Goal: Transaction & Acquisition: Purchase product/service

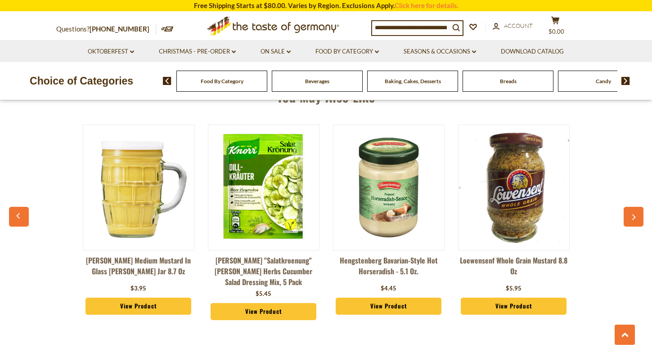
scroll to position [681, 0]
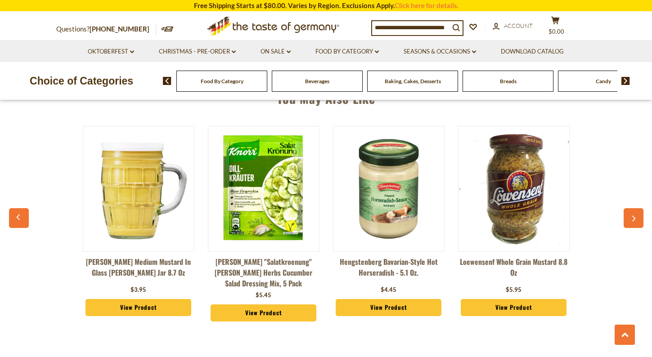
click at [630, 218] on icon "button" at bounding box center [633, 218] width 6 height 6
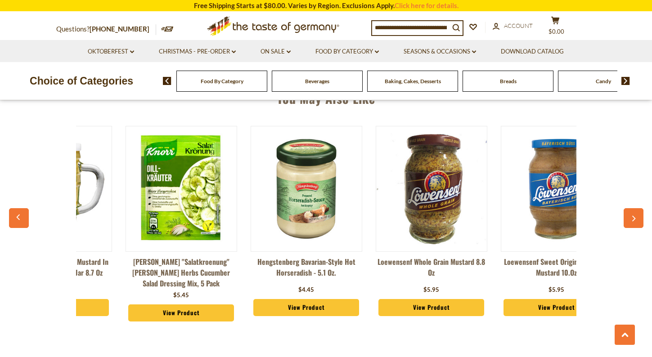
scroll to position [0, 125]
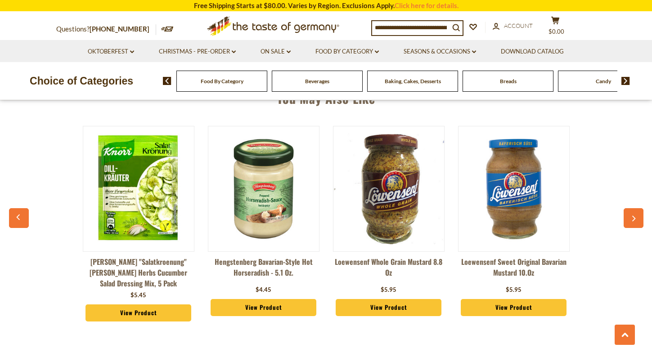
click at [24, 216] on button "button" at bounding box center [19, 218] width 20 height 20
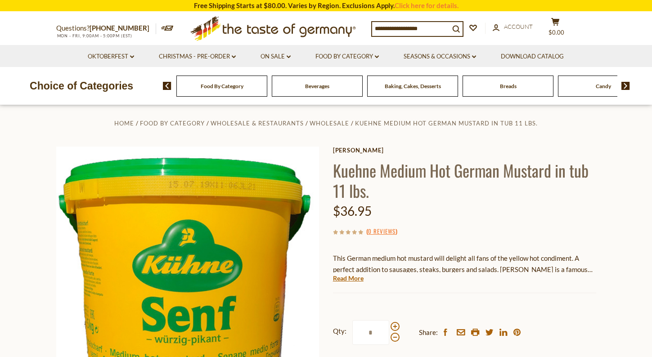
scroll to position [0, 0]
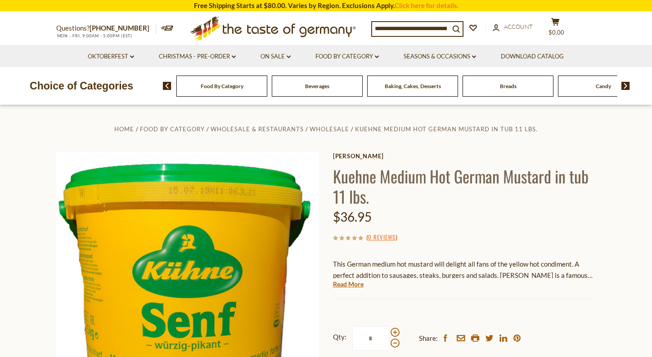
click at [385, 31] on input at bounding box center [410, 28] width 77 height 13
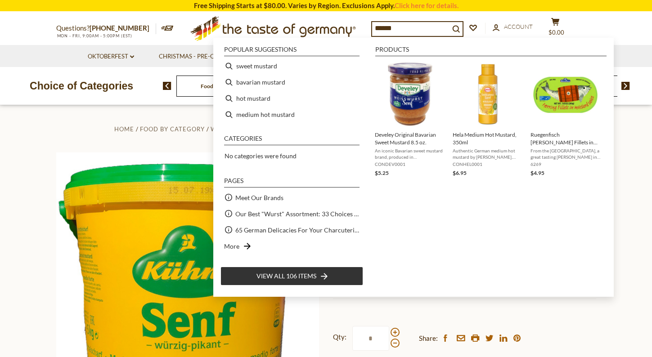
type input "*******"
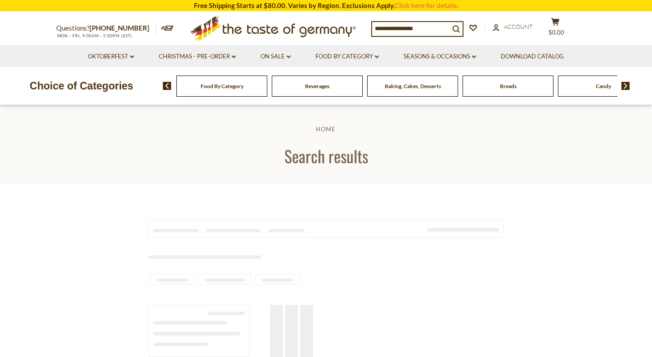
type input "*******"
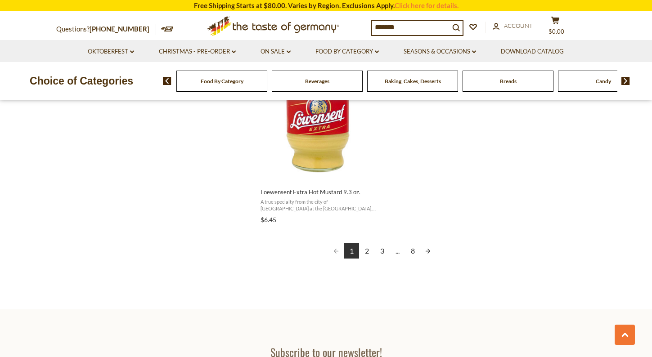
scroll to position [1605, 0]
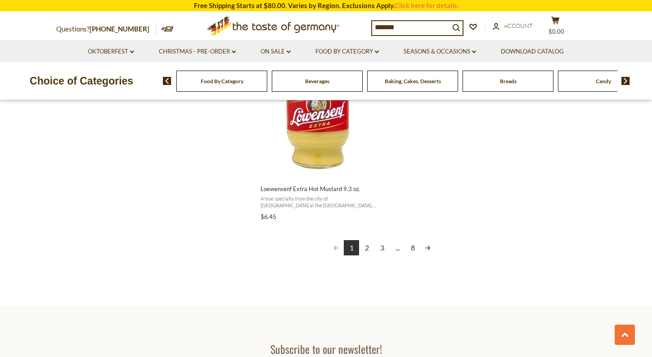
click at [430, 249] on link "Next page" at bounding box center [427, 247] width 15 height 15
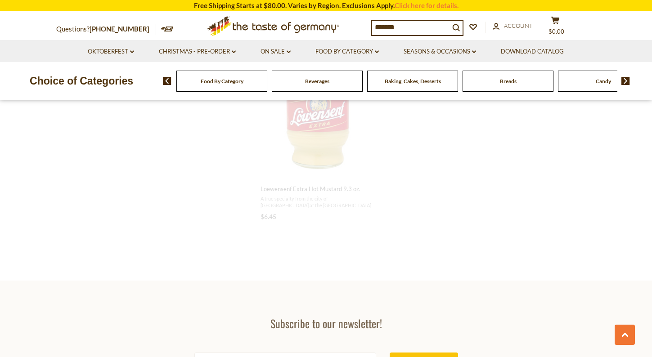
scroll to position [1383, 0]
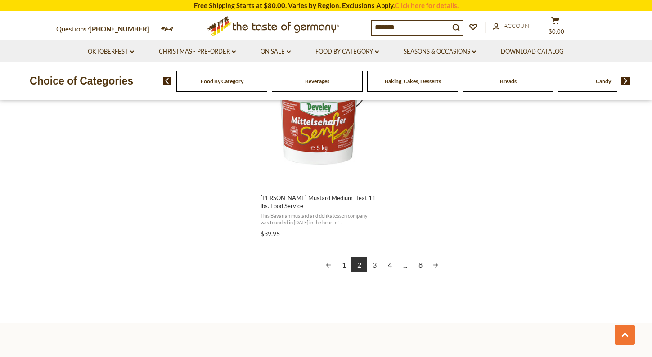
scroll to position [1585, 0]
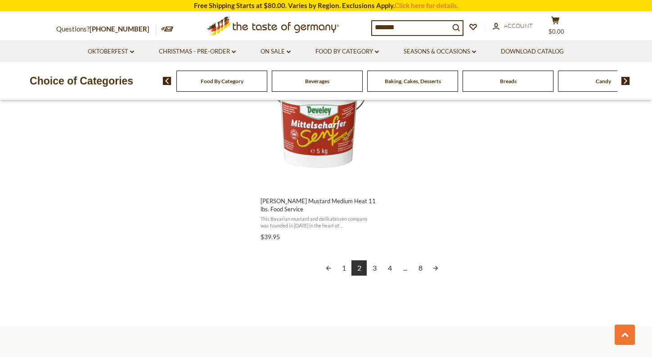
click at [322, 270] on link "Previous page" at bounding box center [328, 267] width 15 height 15
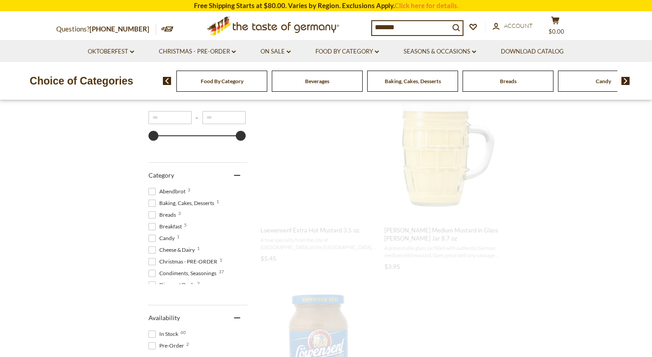
scroll to position [0, 0]
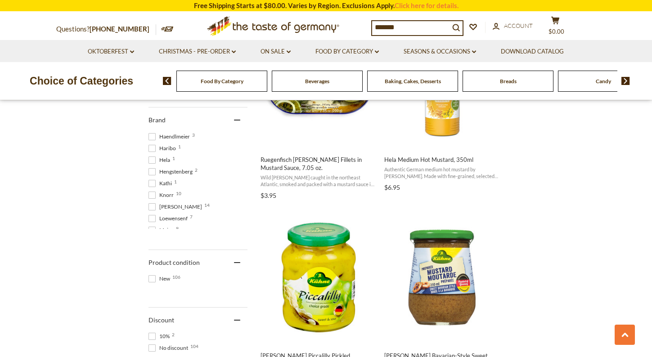
scroll to position [59, 0]
click at [153, 206] on span at bounding box center [151, 205] width 7 height 7
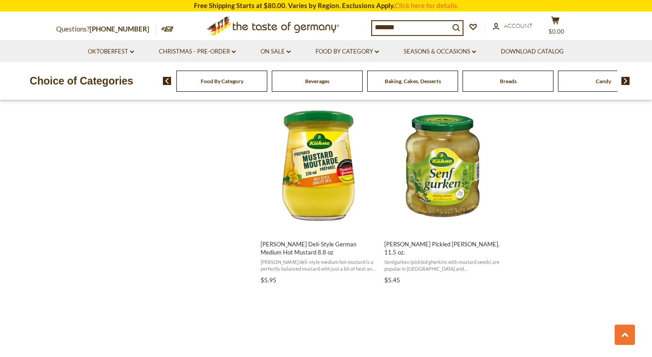
scroll to position [975, 0]
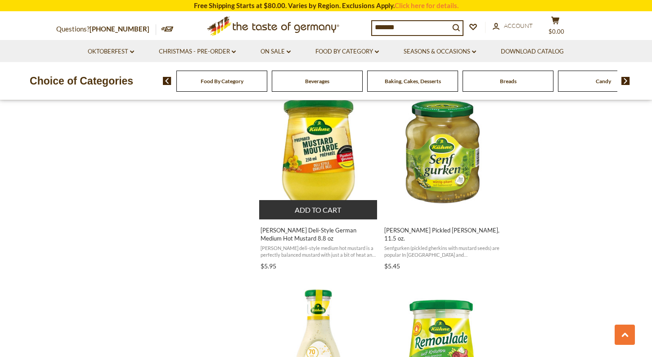
click at [316, 157] on img "Kuehne Deli-Style German Medium Hot Mustard 8.8 oz" at bounding box center [318, 151] width 119 height 119
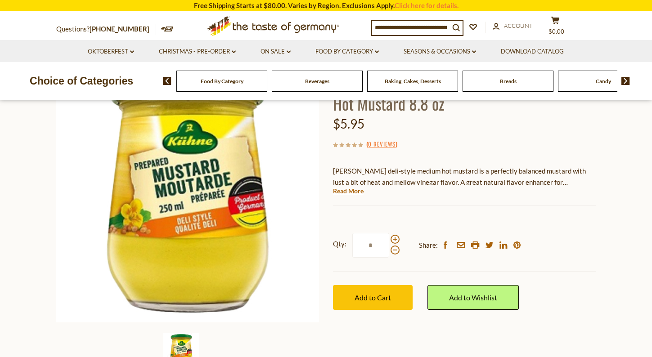
scroll to position [87, 0]
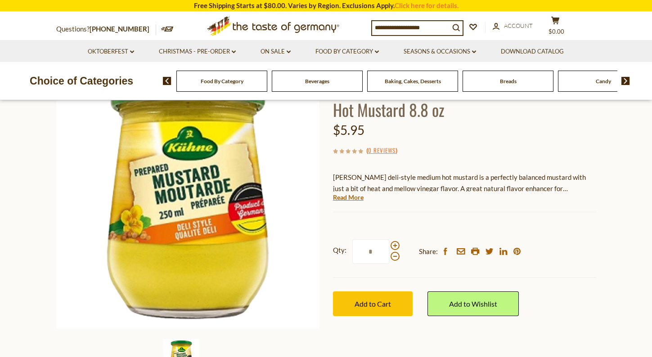
click at [392, 241] on div at bounding box center [394, 251] width 9 height 20
click at [389, 241] on input "*" at bounding box center [370, 251] width 37 height 25
click at [395, 245] on span at bounding box center [394, 245] width 9 height 9
click at [389, 245] on input "*" at bounding box center [370, 251] width 37 height 25
type input "*"
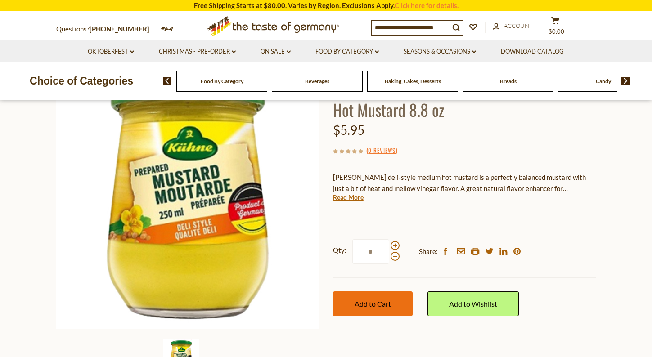
click at [358, 303] on span "Add to Cart" at bounding box center [372, 303] width 36 height 9
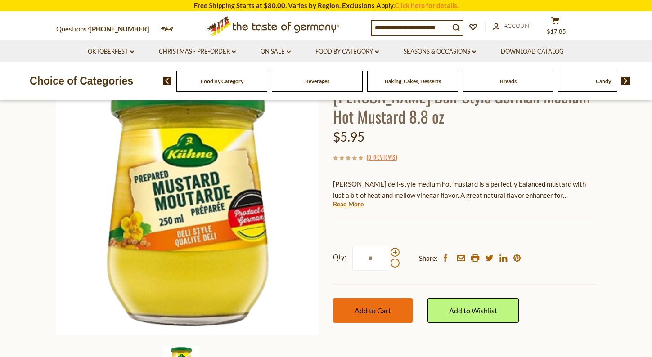
scroll to position [0, 0]
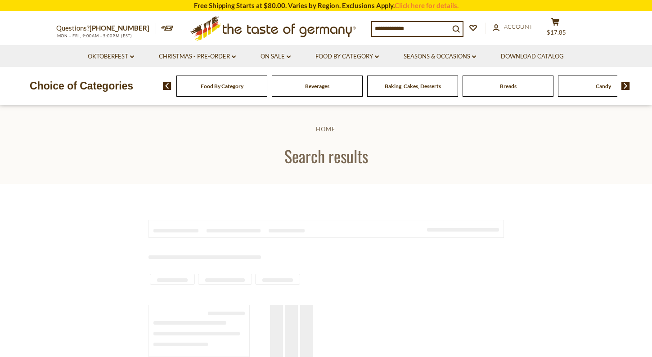
type input "*******"
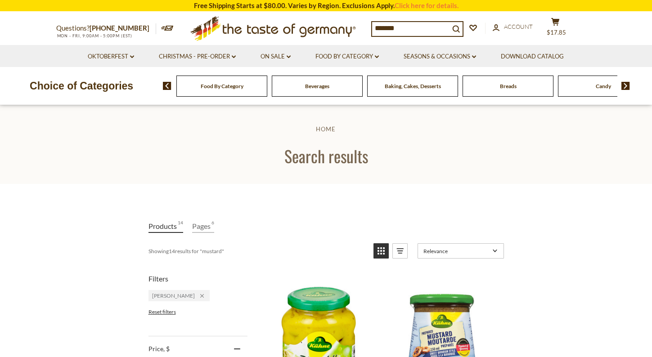
click at [206, 86] on span "Food By Category" at bounding box center [222, 86] width 43 height 7
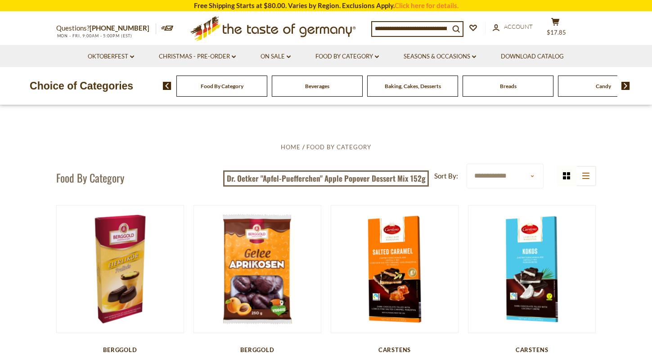
click at [236, 86] on span "Food By Category" at bounding box center [222, 86] width 43 height 7
click at [628, 87] on img at bounding box center [625, 86] width 9 height 8
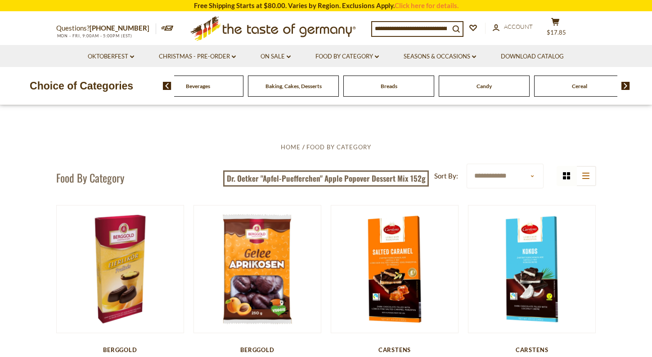
click at [625, 88] on img at bounding box center [625, 86] width 9 height 8
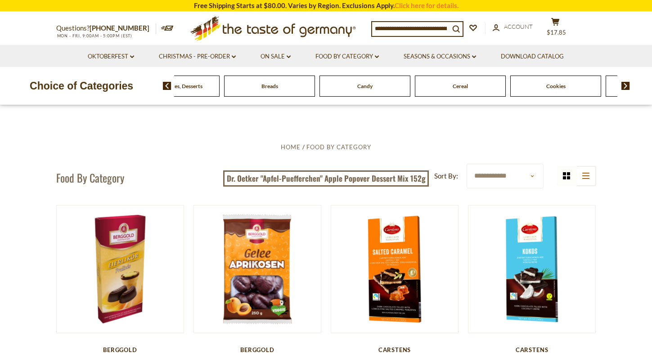
click at [623, 89] on img at bounding box center [625, 86] width 9 height 8
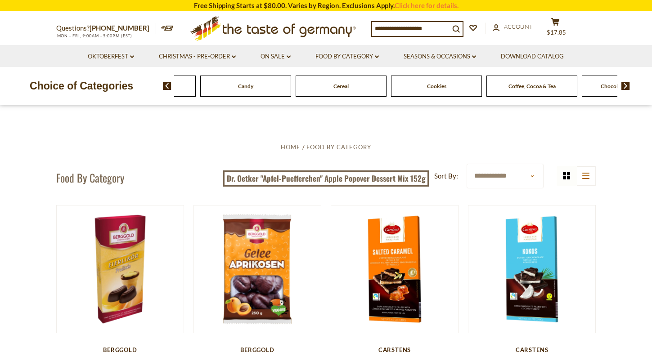
click at [541, 88] on span "Coffee, Cocoa & Tea" at bounding box center [531, 86] width 47 height 7
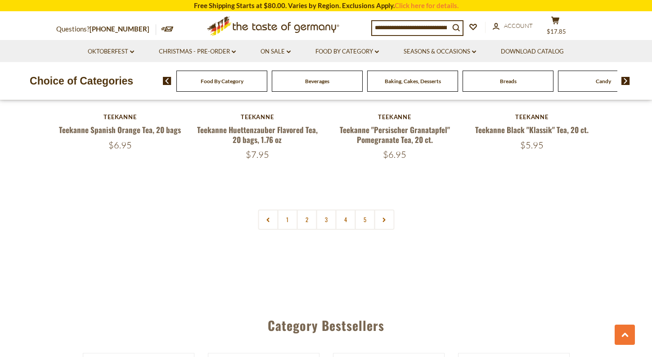
scroll to position [2143, 0]
click at [385, 217] on use at bounding box center [384, 219] width 3 height 4
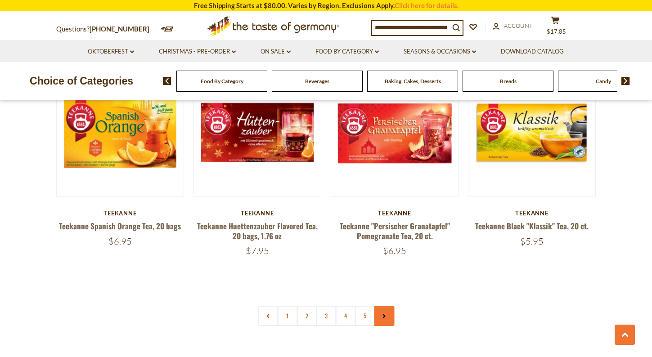
scroll to position [2046, 0]
click at [384, 313] on icon at bounding box center [383, 315] width 5 height 4
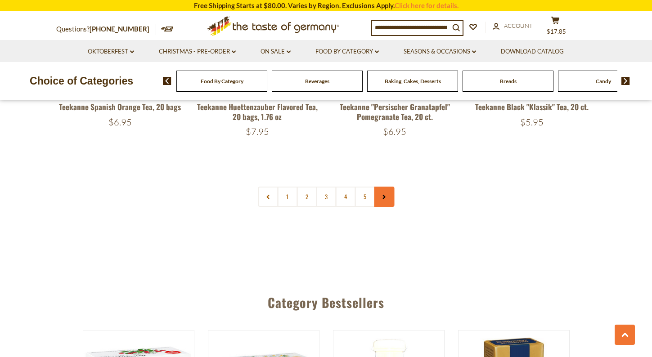
scroll to position [2166, 0]
click at [384, 194] on icon at bounding box center [383, 196] width 5 height 4
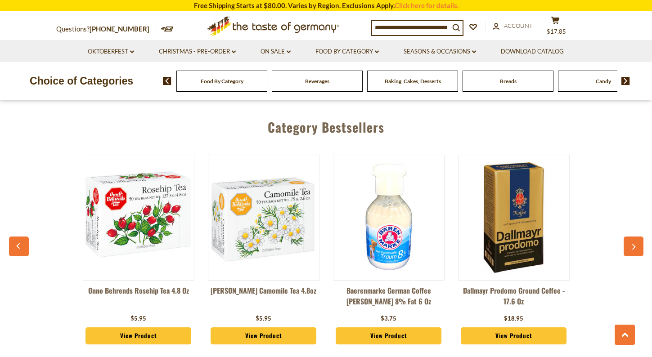
scroll to position [2341, 0]
click at [519, 209] on img at bounding box center [513, 217] width 111 height 111
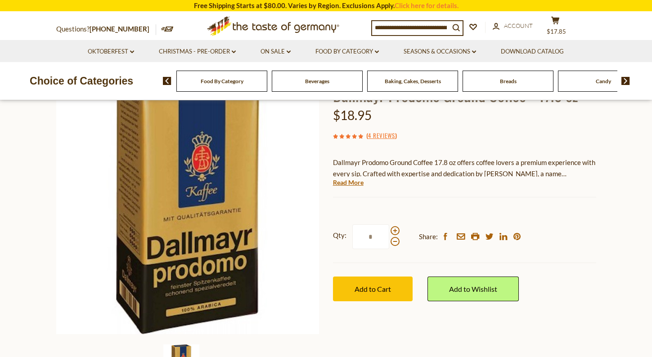
scroll to position [81, 0]
click at [388, 292] on span "Add to Cart" at bounding box center [372, 289] width 36 height 9
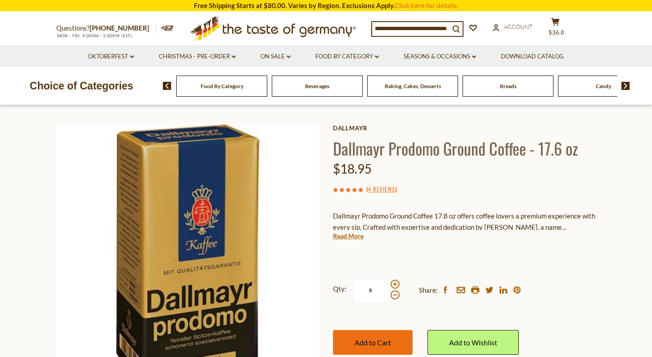
scroll to position [0, 0]
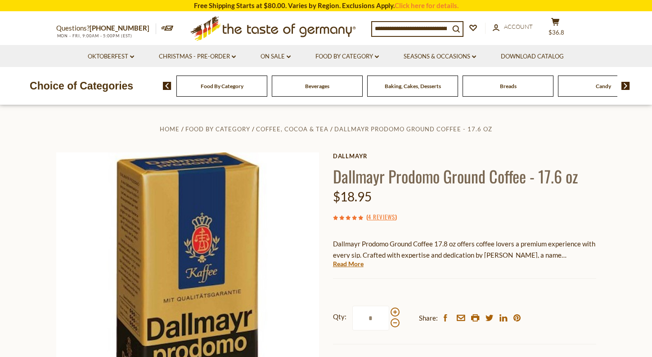
click at [208, 86] on span "Food By Category" at bounding box center [222, 86] width 43 height 7
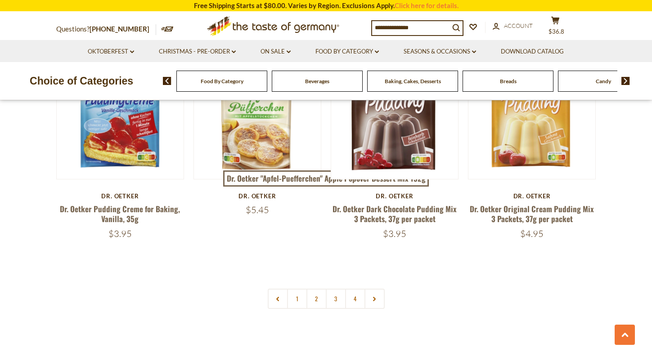
scroll to position [1910, 0]
click at [377, 288] on link at bounding box center [374, 298] width 20 height 20
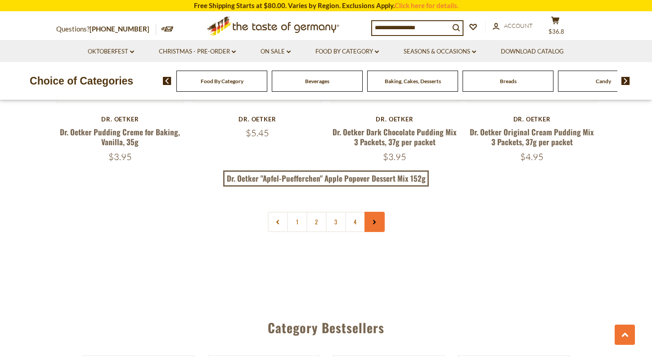
scroll to position [1987, 0]
click at [374, 219] on icon at bounding box center [373, 221] width 5 height 4
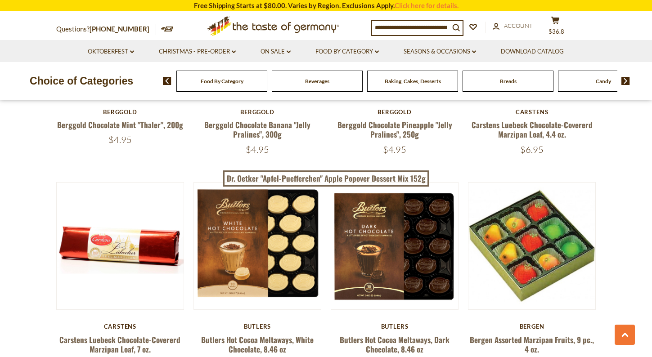
scroll to position [1128, 0]
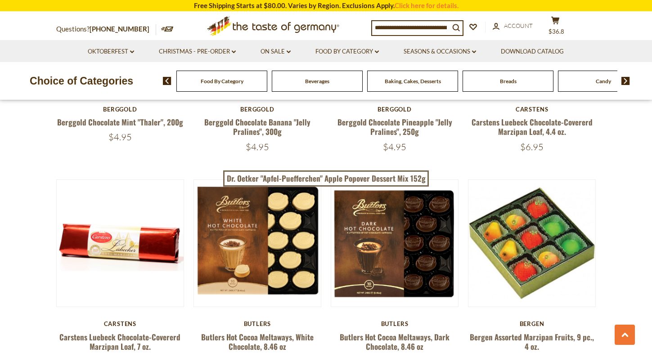
click at [389, 28] on input at bounding box center [410, 27] width 77 height 13
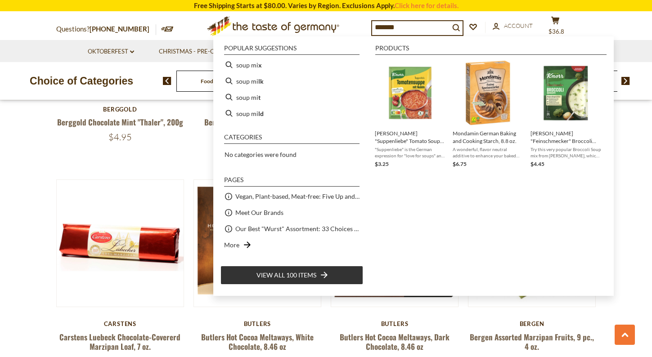
type input "********"
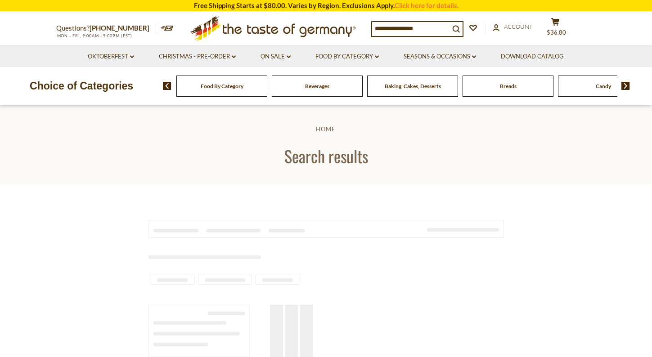
type input "********"
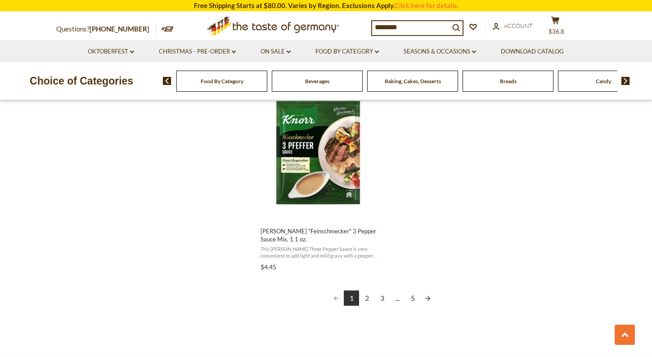
scroll to position [1563, 0]
click at [429, 299] on link "Next page" at bounding box center [427, 297] width 15 height 15
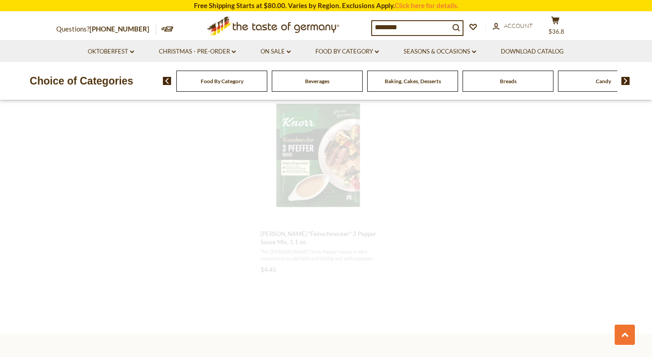
scroll to position [1312, 0]
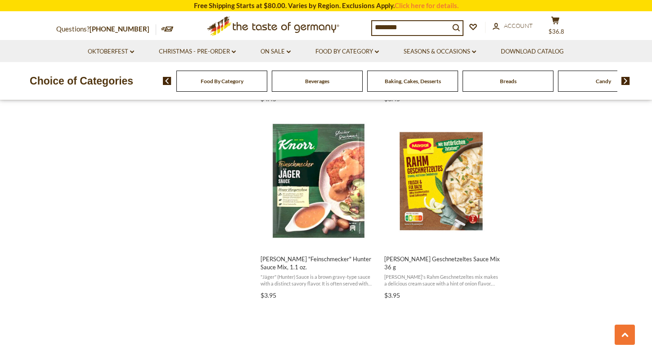
scroll to position [1143, 0]
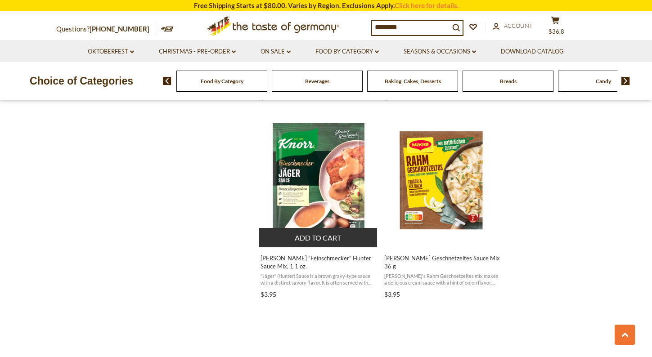
click at [320, 171] on img "Knorr" at bounding box center [318, 180] width 119 height 119
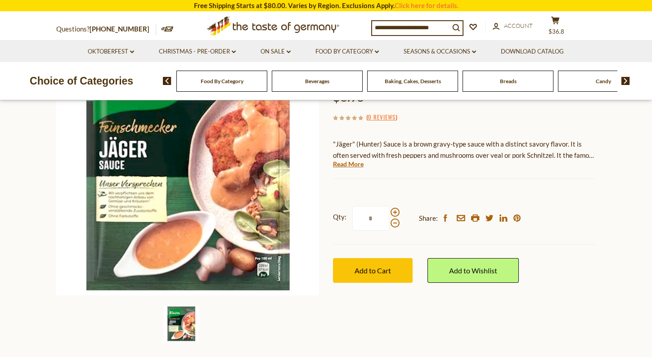
scroll to position [123, 0]
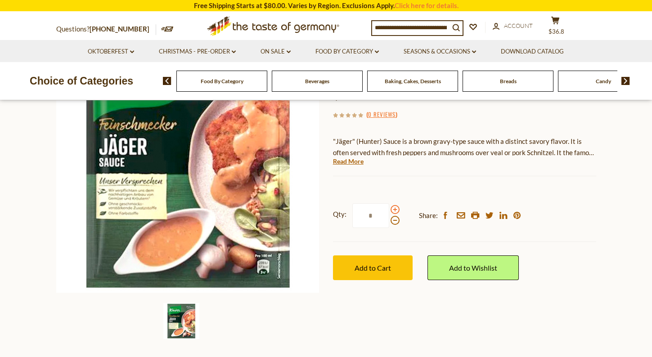
click at [391, 213] on span at bounding box center [394, 209] width 9 height 9
click at [389, 213] on input "*" at bounding box center [370, 215] width 37 height 25
type input "*"
click at [363, 264] on span "Add to Cart" at bounding box center [372, 268] width 36 height 9
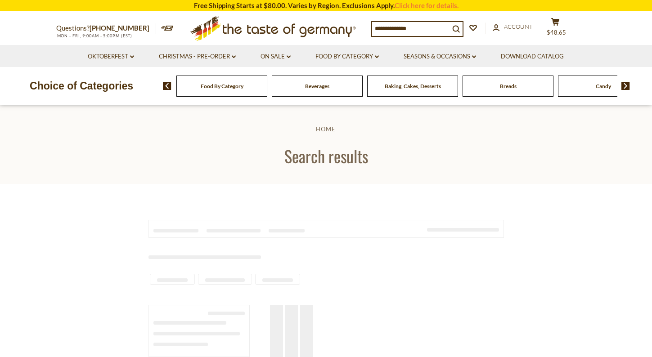
type input "********"
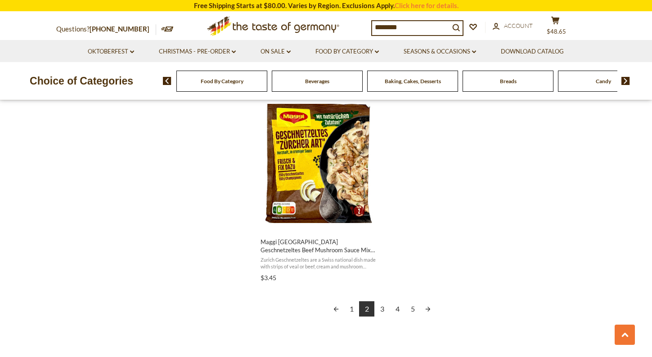
scroll to position [1546, 0]
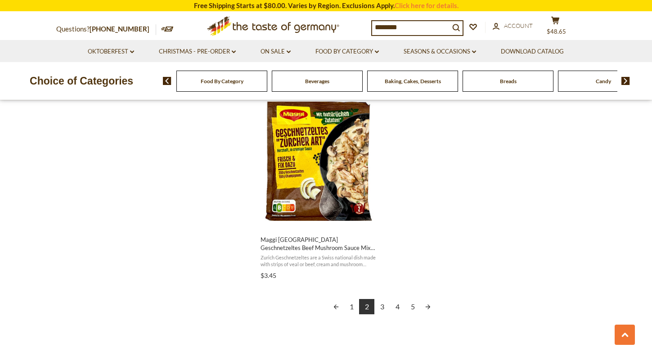
click at [431, 299] on link "Next page" at bounding box center [427, 306] width 15 height 15
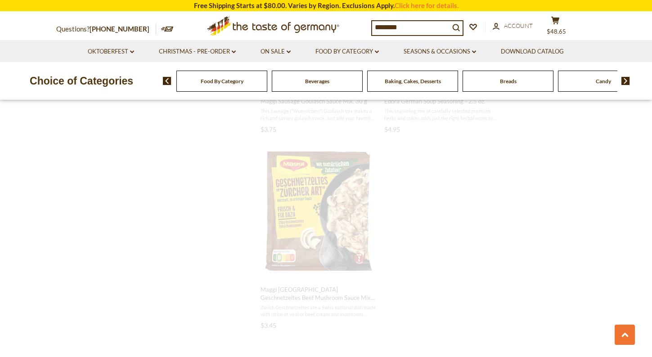
scroll to position [988, 0]
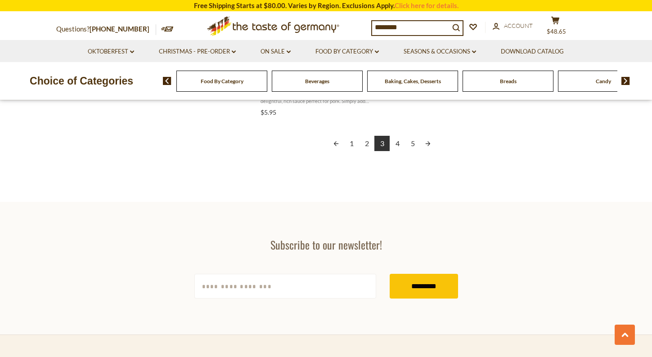
scroll to position [1702, 0]
click at [432, 148] on link "Next page" at bounding box center [427, 142] width 15 height 15
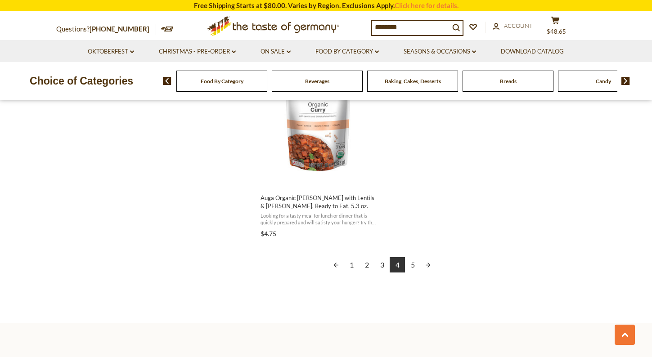
scroll to position [1596, 0]
click at [428, 269] on link "Next page" at bounding box center [427, 264] width 15 height 15
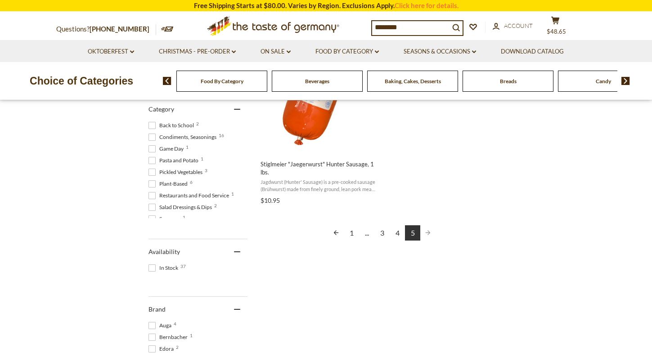
scroll to position [256, 0]
click at [335, 239] on link "Previous page" at bounding box center [335, 232] width 15 height 15
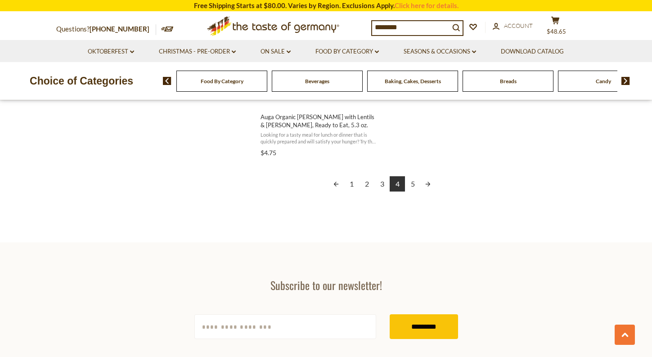
scroll to position [1673, 0]
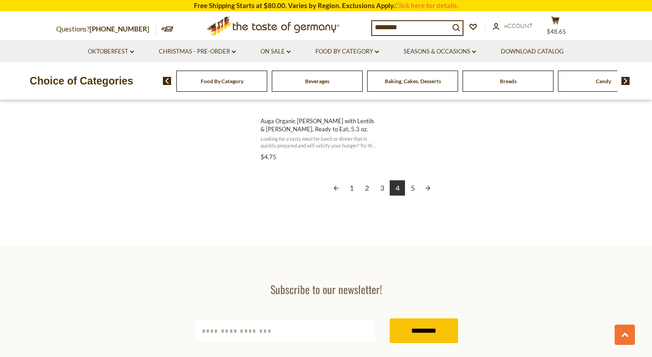
click at [334, 185] on link "Previous page" at bounding box center [335, 187] width 15 height 15
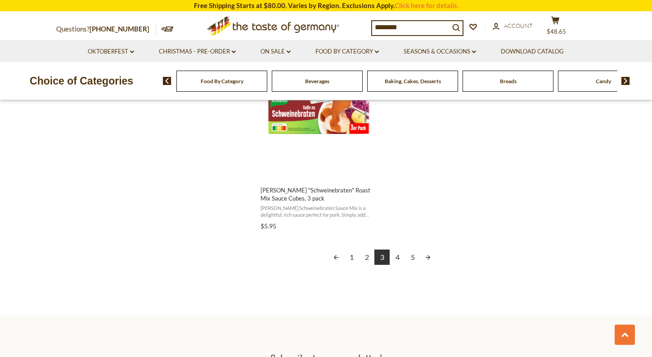
scroll to position [1588, 0]
click at [334, 255] on link "Previous page" at bounding box center [335, 256] width 15 height 15
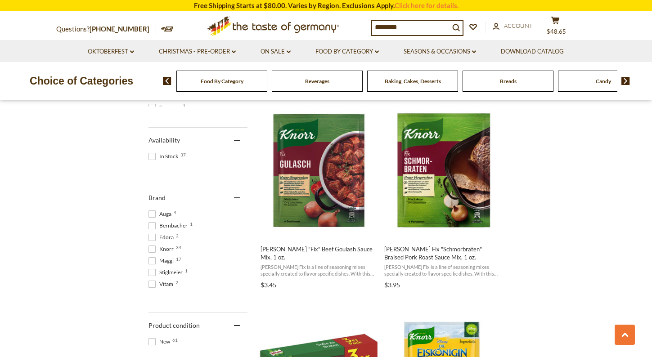
scroll to position [369, 0]
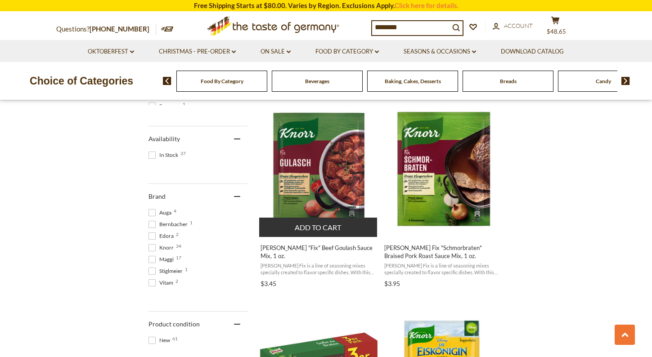
click at [312, 168] on img "Knorr" at bounding box center [318, 169] width 119 height 119
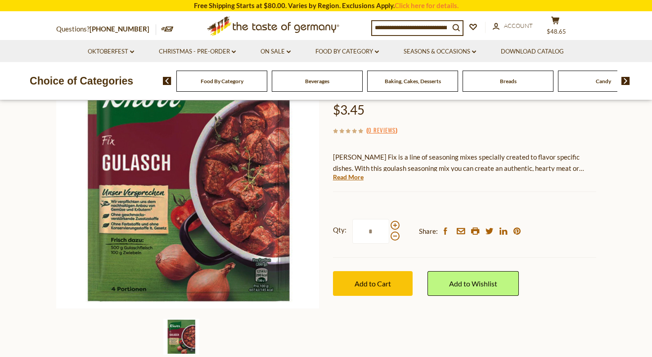
scroll to position [110, 0]
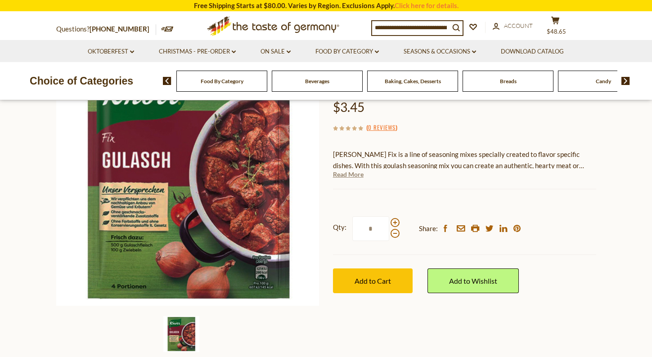
click at [343, 170] on link "Read More" at bounding box center [348, 174] width 31 height 9
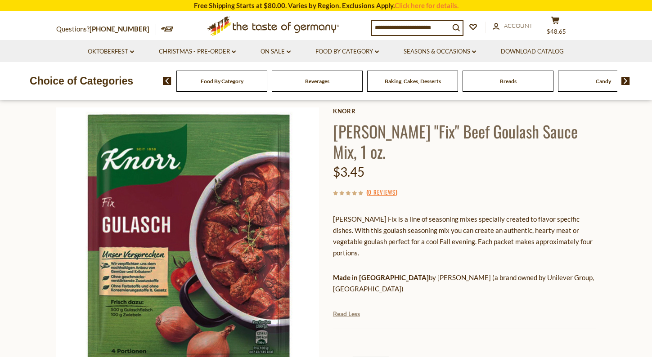
scroll to position [45, 0]
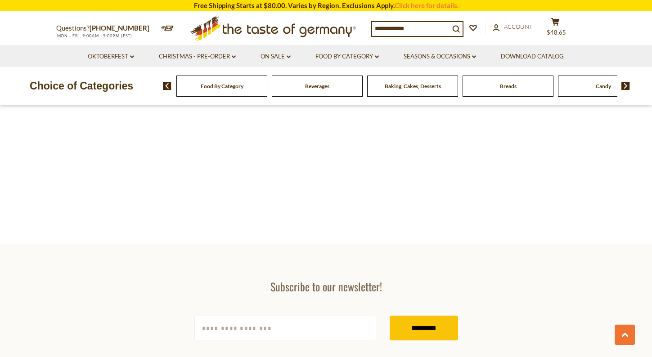
type input "********"
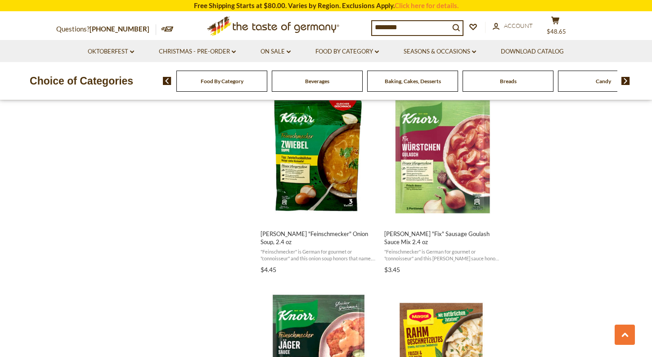
scroll to position [956, 0]
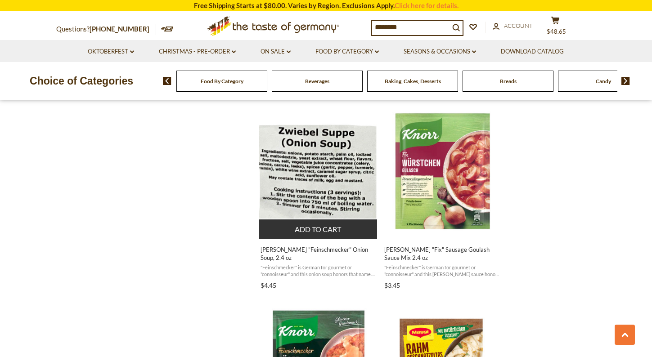
click at [317, 163] on img "Knorr" at bounding box center [318, 171] width 119 height 119
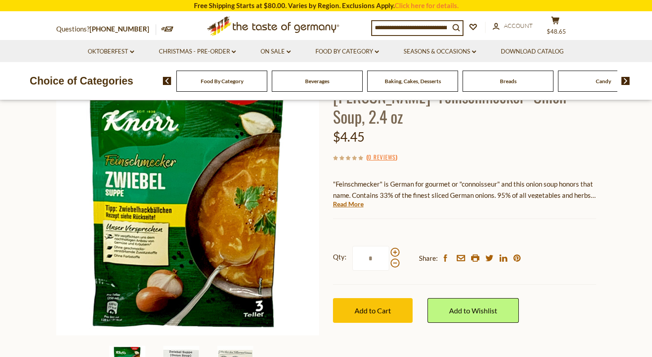
scroll to position [80, 0]
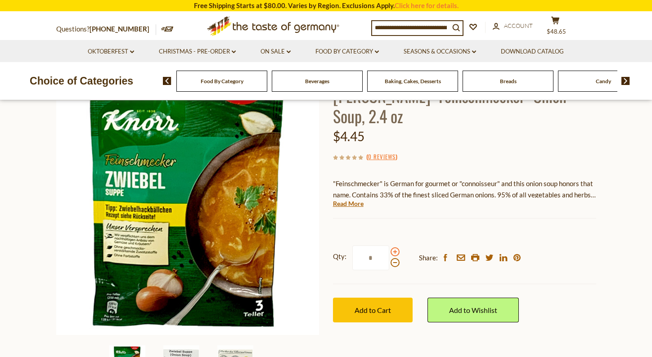
click at [392, 247] on span at bounding box center [394, 251] width 9 height 9
click at [389, 246] on input "*" at bounding box center [370, 258] width 37 height 25
click at [394, 258] on span at bounding box center [394, 262] width 9 height 9
click at [389, 246] on input "*" at bounding box center [370, 258] width 37 height 25
type input "*"
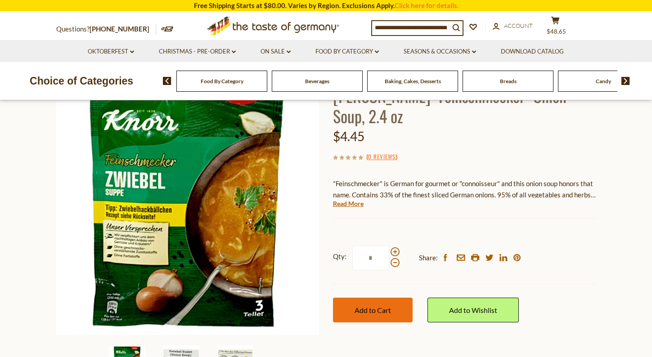
type input "*"
click at [353, 298] on button "Add to Cart" at bounding box center [373, 310] width 80 height 25
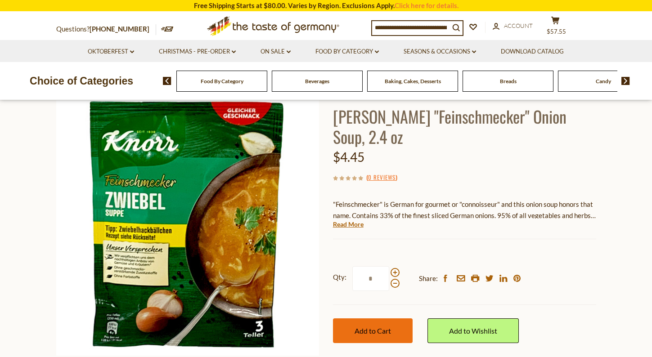
scroll to position [56, 0]
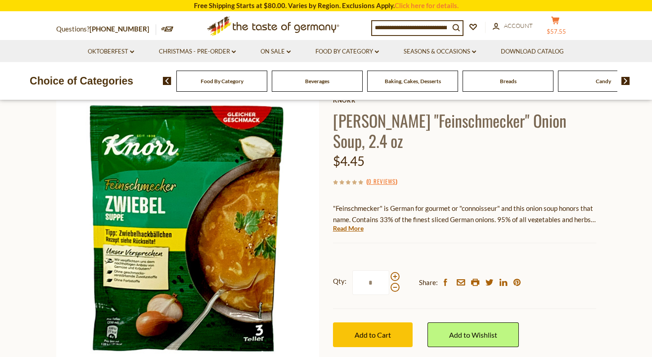
click at [560, 25] on button "cart $57.55" at bounding box center [555, 27] width 27 height 22
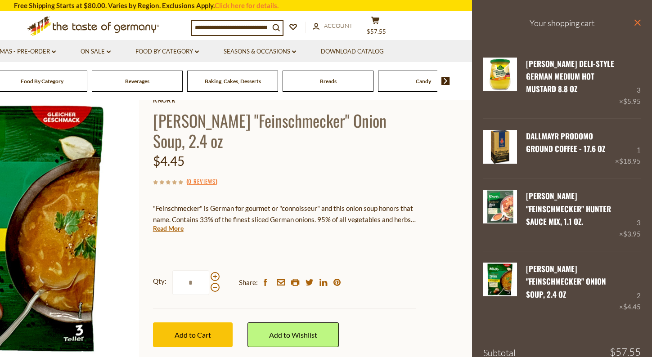
click at [634, 25] on icon "close" at bounding box center [637, 22] width 7 height 7
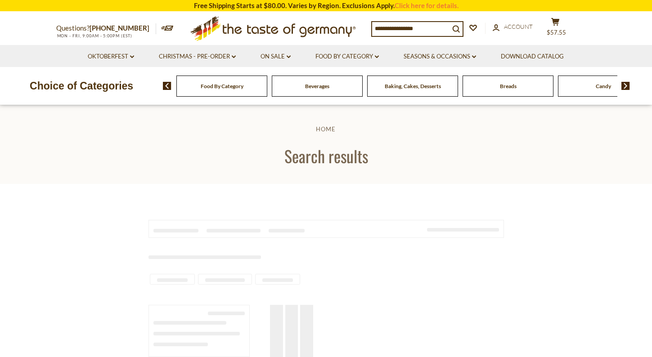
type input "********"
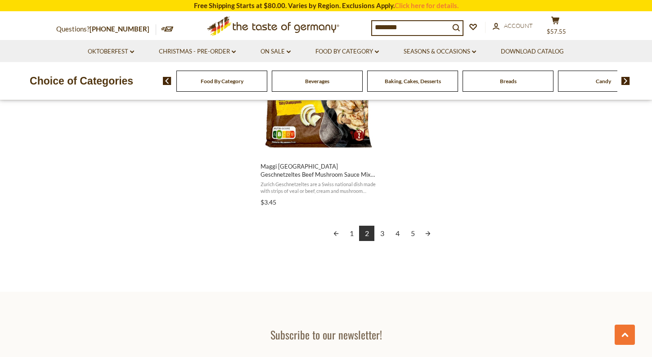
scroll to position [1620, 0]
click at [333, 230] on link "Previous page" at bounding box center [335, 232] width 15 height 15
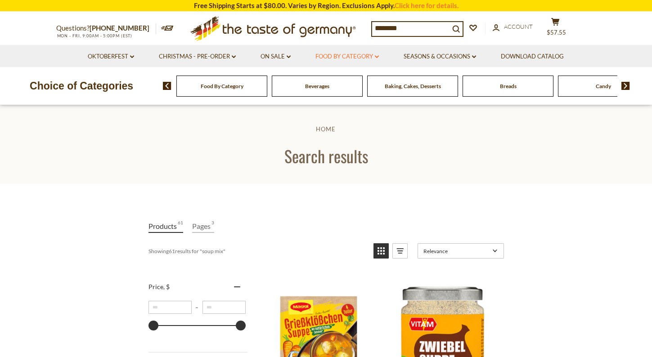
click at [365, 55] on link "Food By Category dropdown_arrow" at bounding box center [346, 57] width 63 height 10
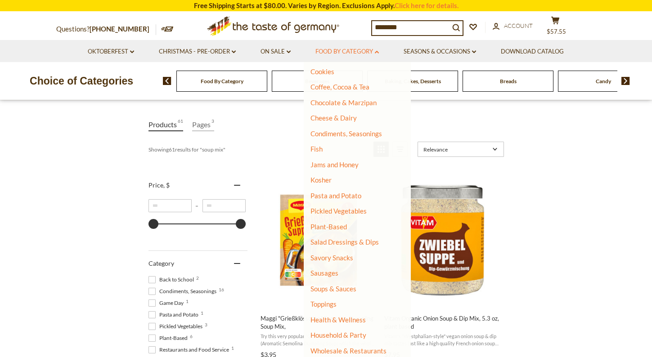
scroll to position [101, 0]
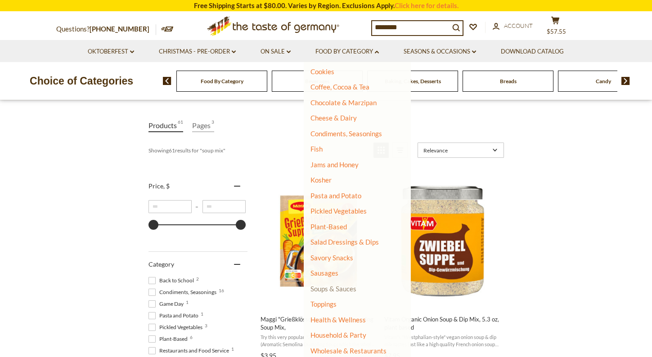
click at [321, 289] on link "Soups & Sauces" at bounding box center [333, 289] width 46 height 8
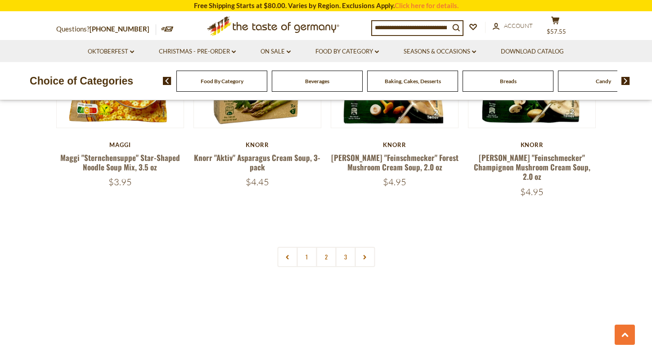
scroll to position [1980, 0]
click at [364, 255] on use at bounding box center [364, 257] width 3 height 4
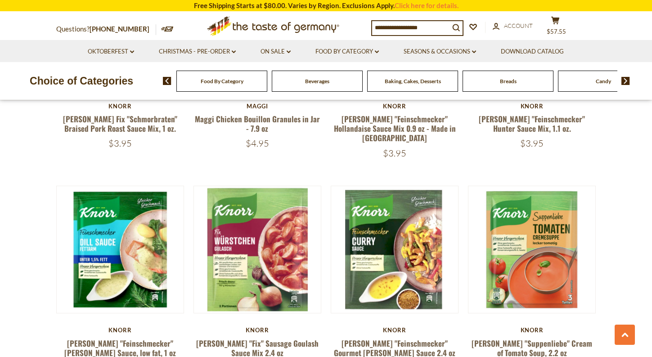
scroll to position [1356, 0]
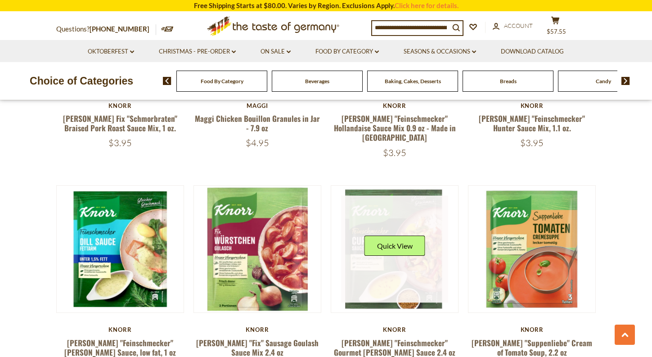
click at [381, 205] on link at bounding box center [394, 249] width 107 height 107
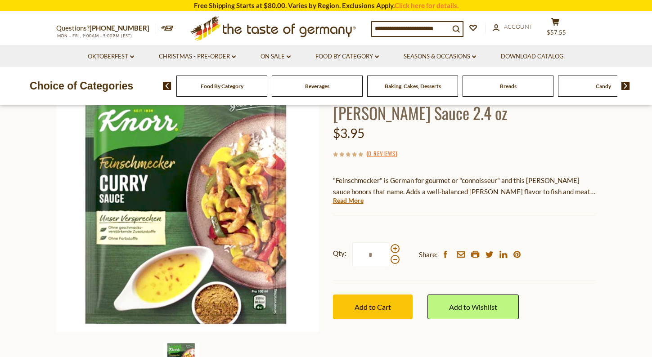
scroll to position [85, 0]
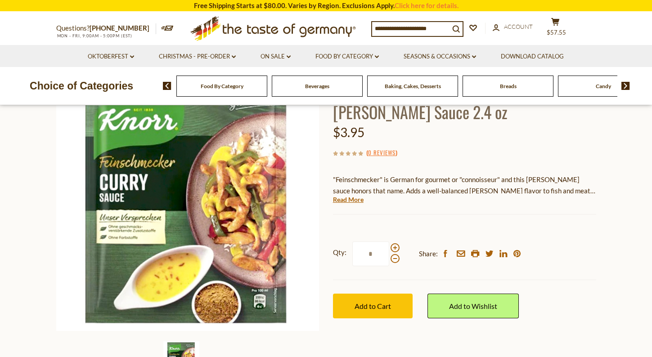
click at [374, 255] on input "*" at bounding box center [370, 253] width 37 height 25
type input "*"
click at [361, 306] on span "Add to Cart" at bounding box center [372, 306] width 36 height 9
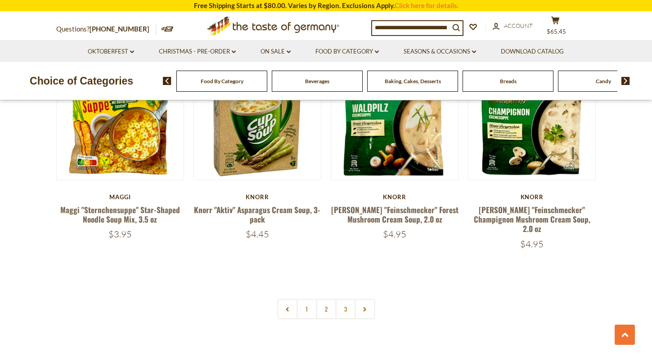
scroll to position [1929, 0]
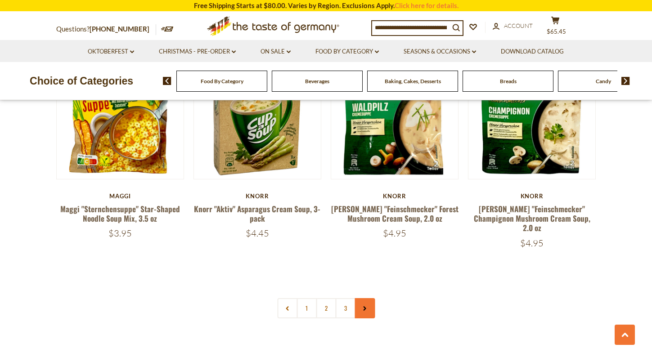
click at [371, 298] on link at bounding box center [364, 308] width 20 height 20
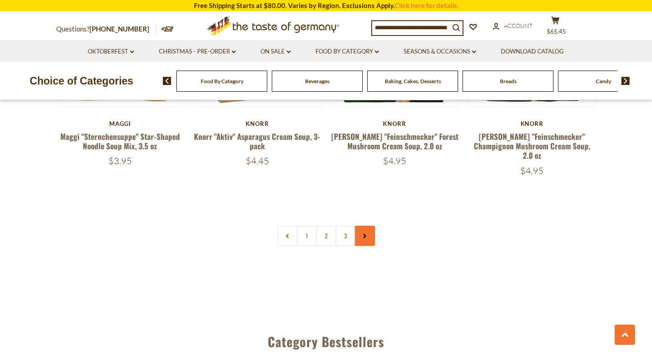
scroll to position [2003, 0]
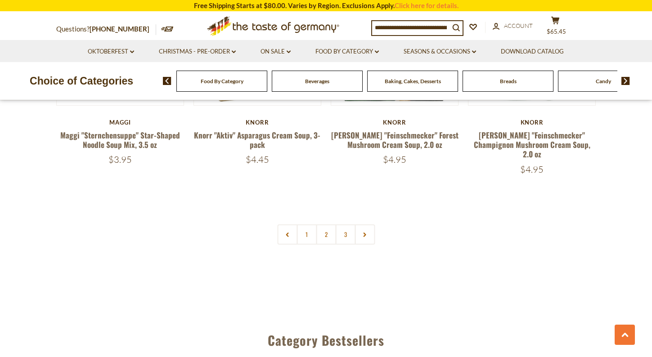
click at [423, 29] on input at bounding box center [410, 27] width 77 height 13
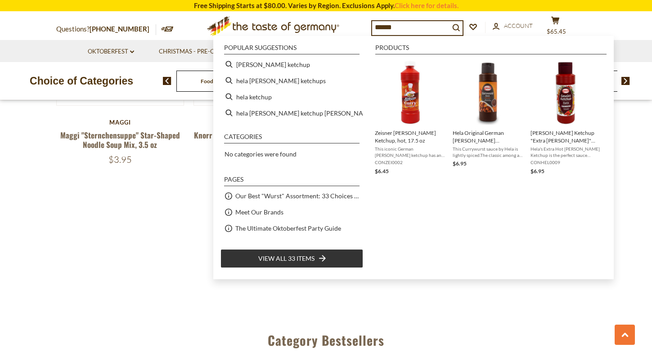
type input "*******"
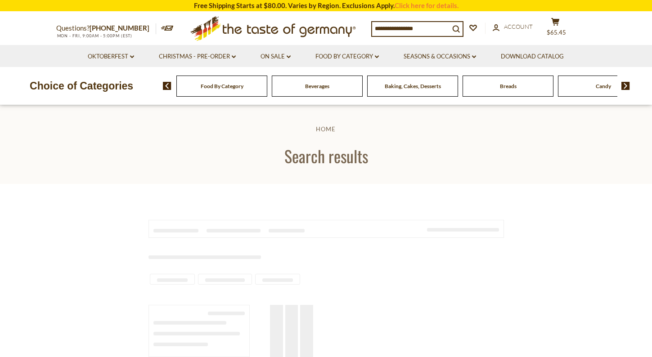
type input "*******"
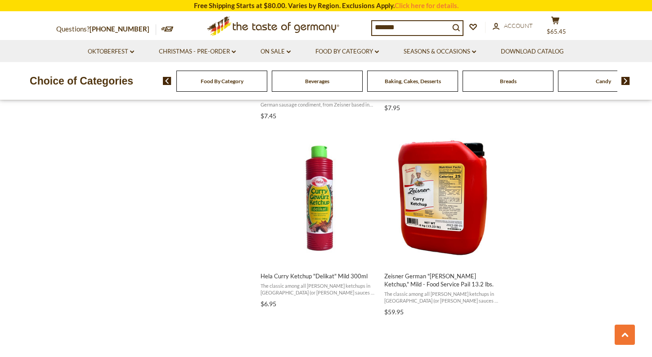
scroll to position [929, 0]
click at [315, 197] on img "Hela Curry Ketchup" at bounding box center [318, 197] width 119 height 119
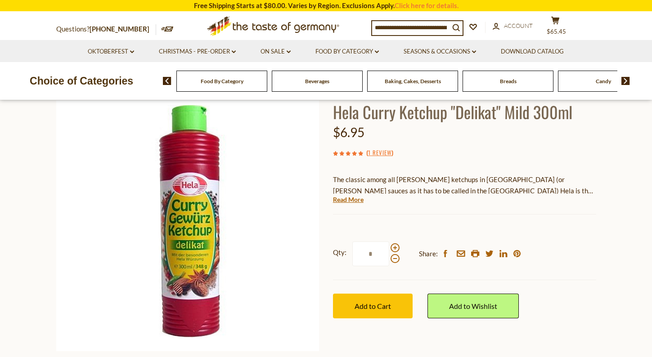
scroll to position [71, 0]
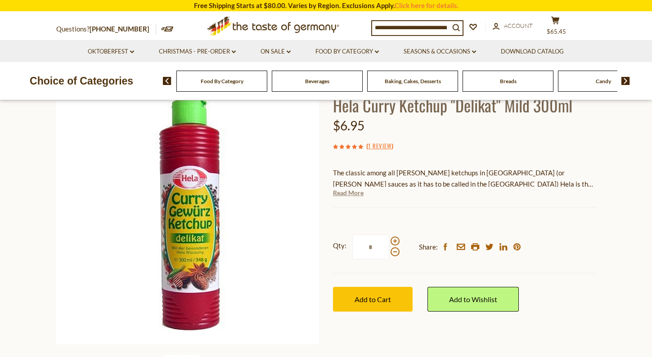
click at [359, 193] on link "Read More" at bounding box center [348, 192] width 31 height 9
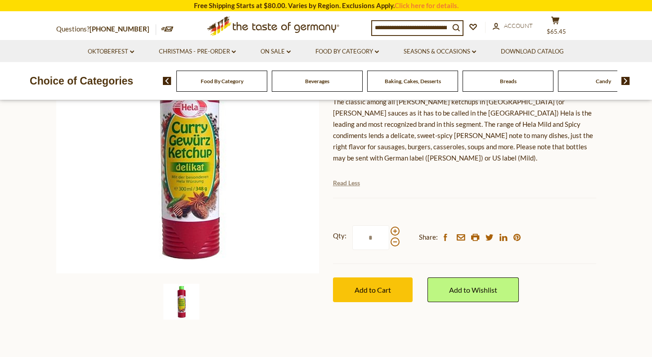
scroll to position [139, 0]
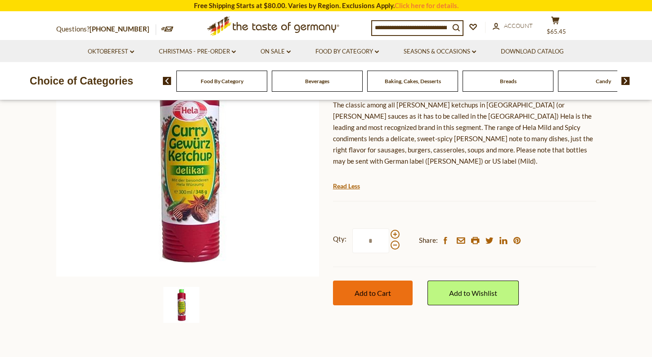
click at [383, 289] on span "Add to Cart" at bounding box center [372, 293] width 36 height 9
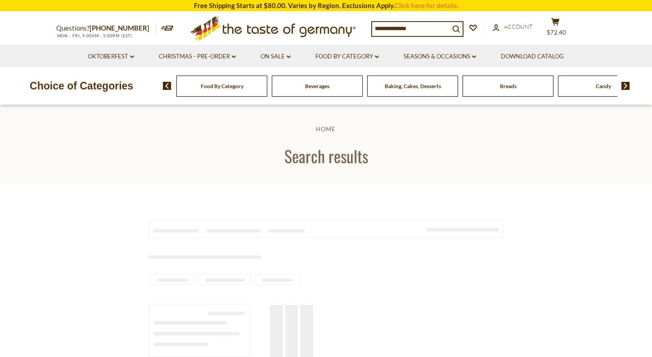
type input "*******"
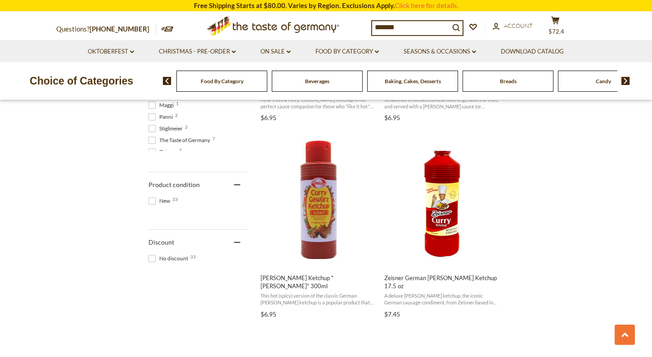
scroll to position [535, 0]
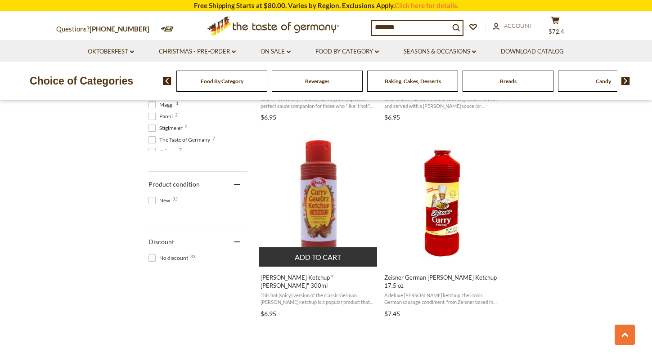
click at [302, 292] on span "This hot (spicy) version of the classic German curry ketchup is a popular produ…" at bounding box center [318, 299] width 116 height 14
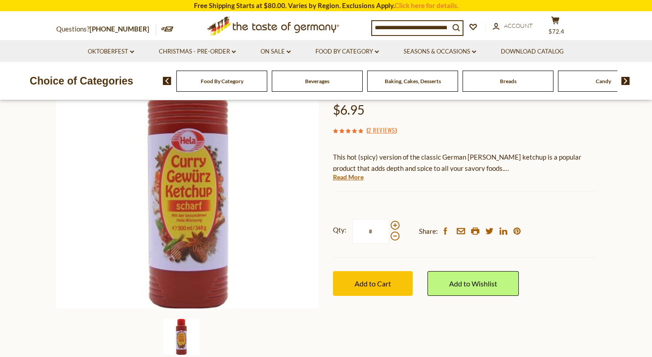
scroll to position [107, 0]
click at [355, 279] on span "Add to Cart" at bounding box center [372, 283] width 36 height 9
click at [561, 27] on button "cart $79.35" at bounding box center [555, 27] width 27 height 22
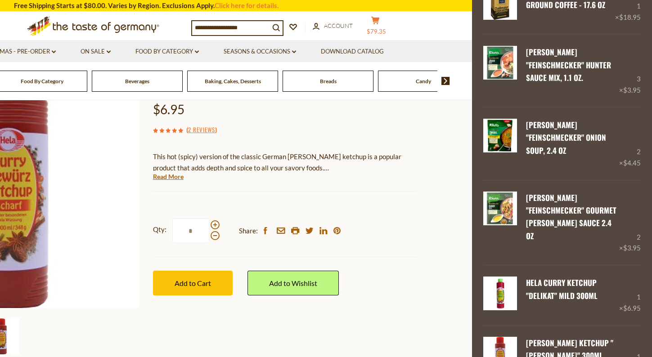
scroll to position [144, 0]
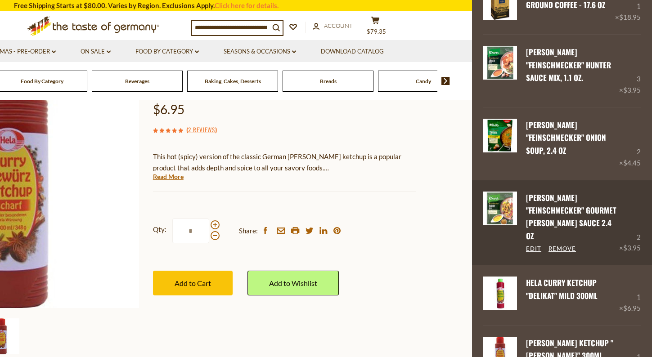
click at [629, 203] on div "2 × $3.95" at bounding box center [630, 223] width 22 height 63
click at [532, 245] on link "Edit" at bounding box center [533, 249] width 15 height 8
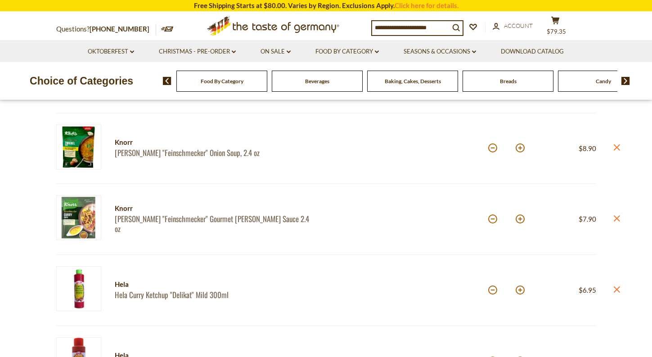
scroll to position [320, 0]
click at [519, 222] on button at bounding box center [519, 218] width 9 height 9
type input "*"
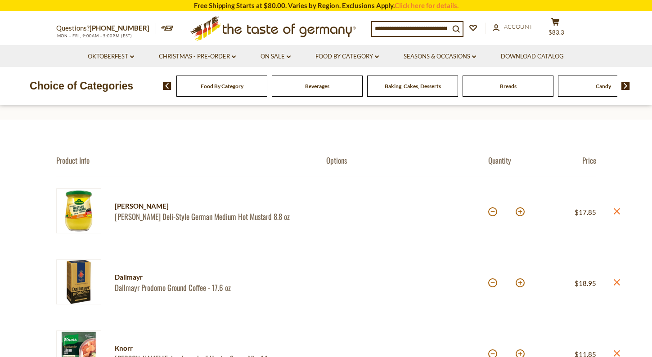
scroll to position [0, 0]
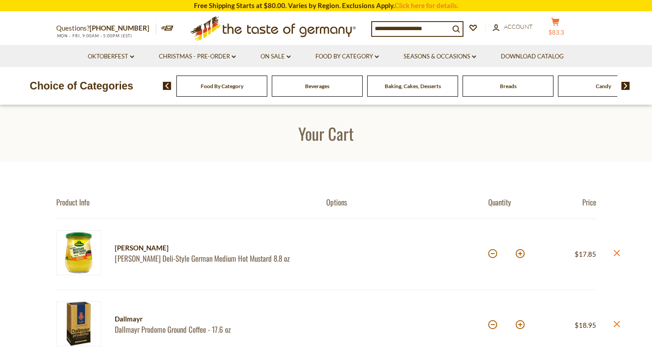
click at [557, 29] on button "cart $83.3" at bounding box center [555, 29] width 27 height 22
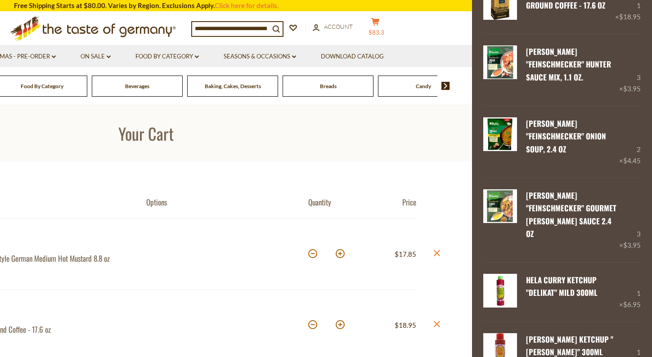
scroll to position [212, 0]
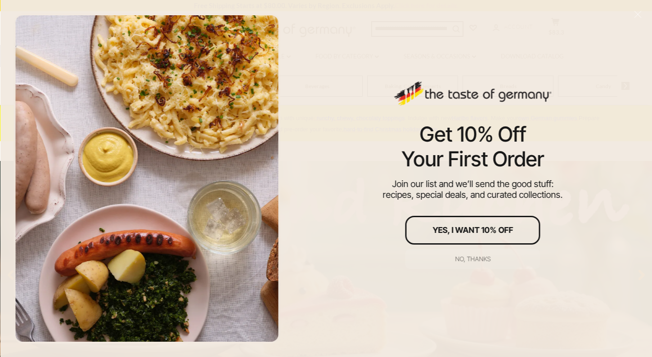
click at [484, 257] on div "No, thanks" at bounding box center [473, 259] width 36 height 6
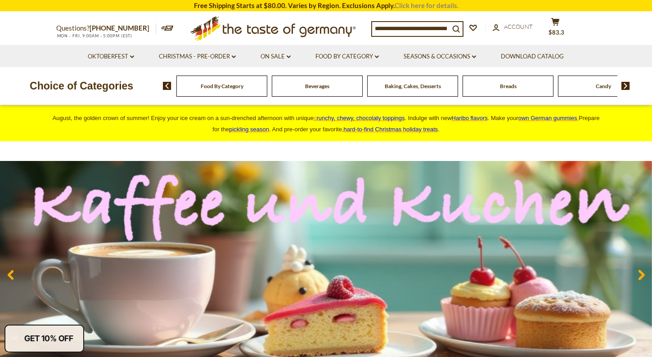
click at [436, 6] on link "Click here for details." at bounding box center [426, 5] width 64 height 8
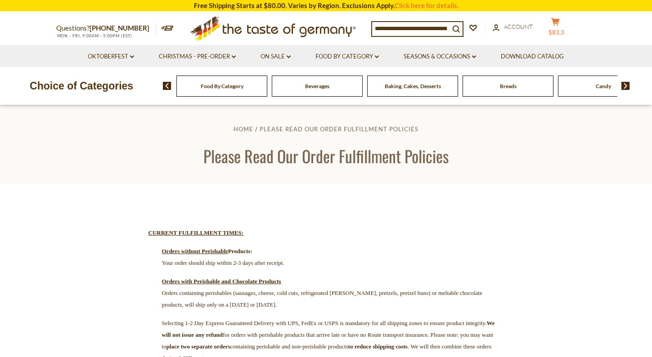
click at [562, 29] on span "$83.3" at bounding box center [556, 32] width 16 height 7
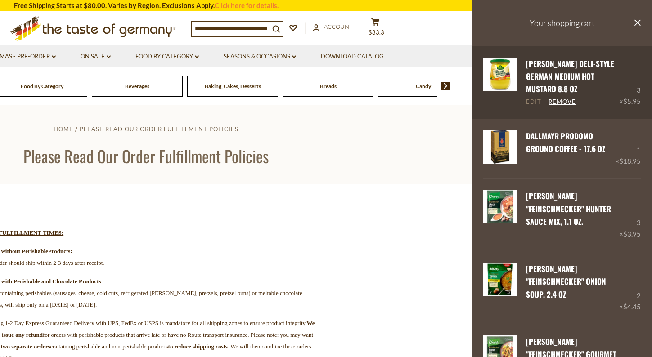
click at [534, 106] on link "Edit" at bounding box center [533, 102] width 15 height 8
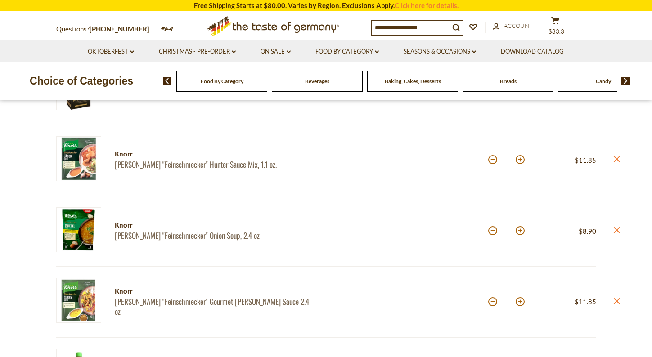
scroll to position [237, 0]
click at [615, 156] on icon "close" at bounding box center [616, 159] width 7 height 7
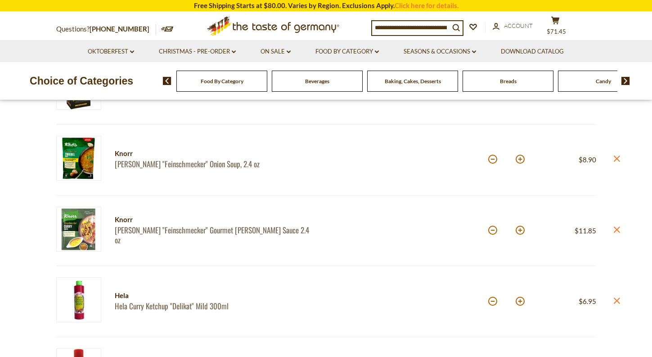
click at [615, 156] on icon "close" at bounding box center [616, 159] width 7 height 7
click at [616, 157] on icon "close" at bounding box center [616, 159] width 7 height 7
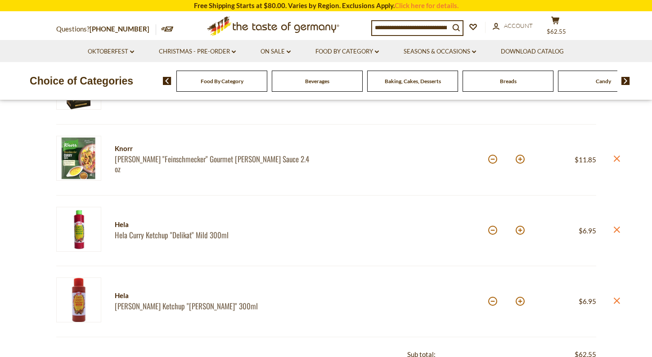
click at [617, 156] on icon "close" at bounding box center [616, 159] width 7 height 7
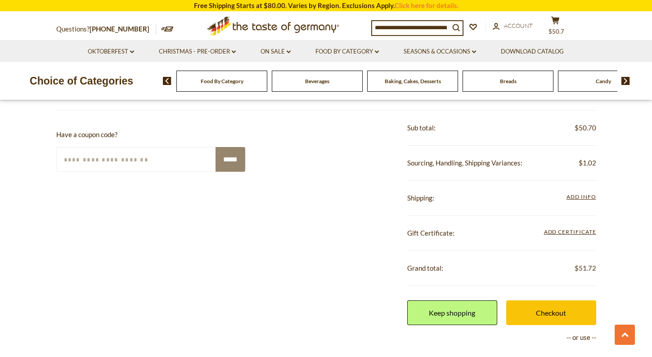
scroll to position [393, 0]
click at [546, 313] on link "Checkout" at bounding box center [551, 312] width 90 height 25
